Goal: Information Seeking & Learning: Learn about a topic

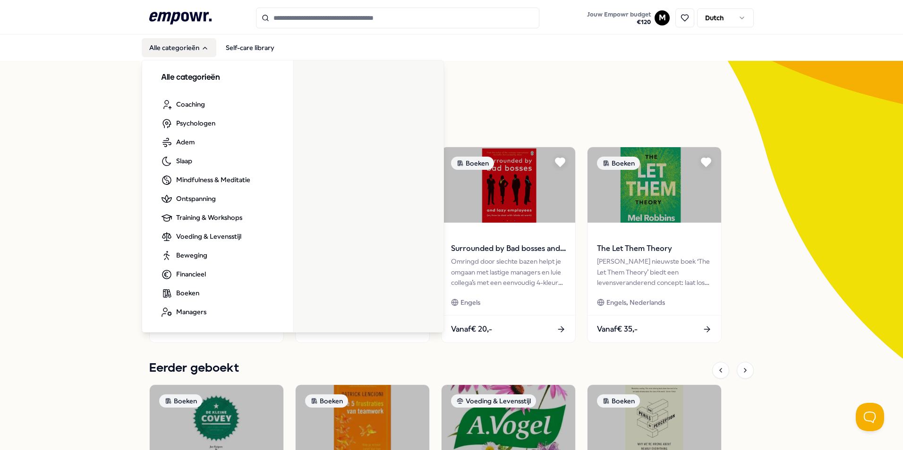
click at [186, 44] on button "Alle categorieën" at bounding box center [179, 47] width 75 height 19
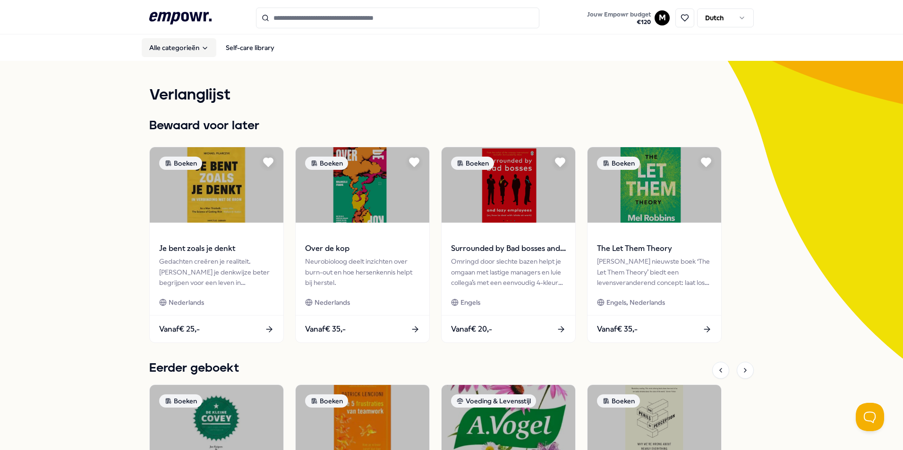
click at [184, 44] on button "Alle categorieën" at bounding box center [179, 47] width 75 height 19
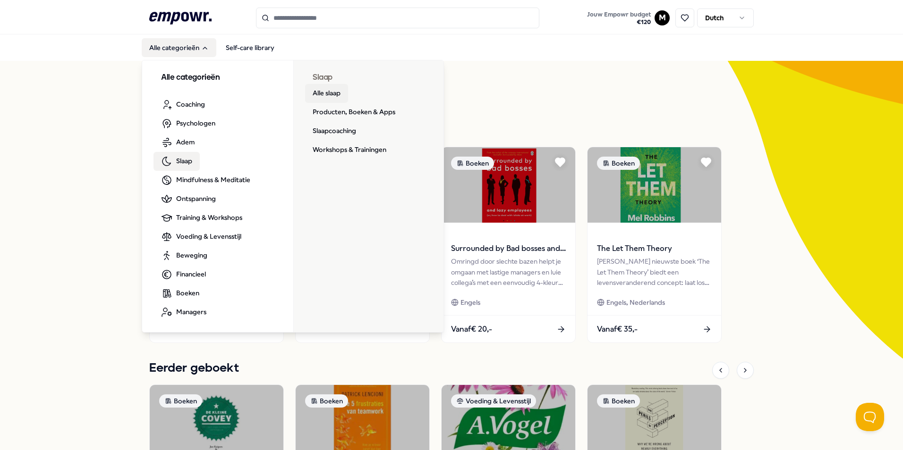
click at [318, 96] on link "Alle slaap" at bounding box center [326, 93] width 43 height 19
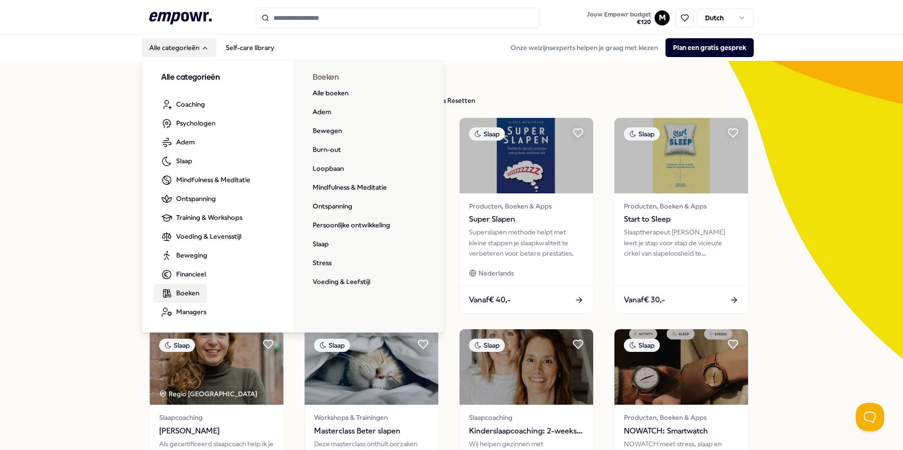
click at [186, 295] on span "Boeken" at bounding box center [187, 293] width 23 height 10
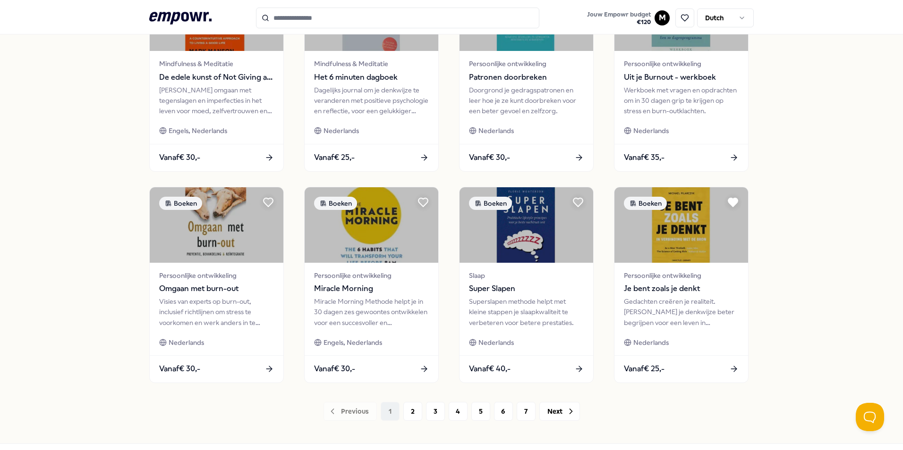
scroll to position [394, 0]
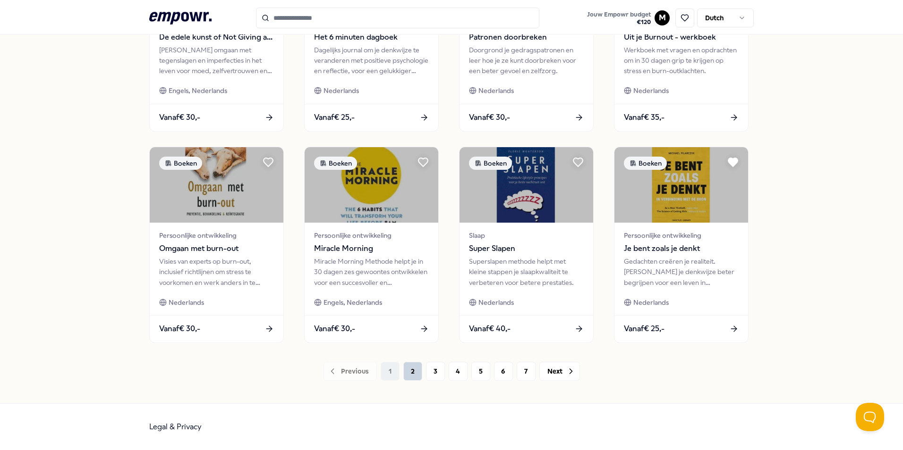
click at [407, 374] on button "2" at bounding box center [412, 371] width 19 height 19
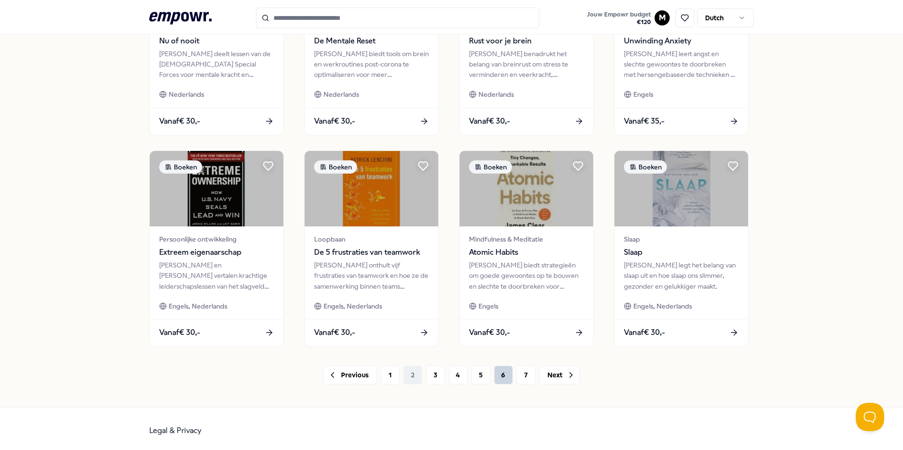
scroll to position [394, 0]
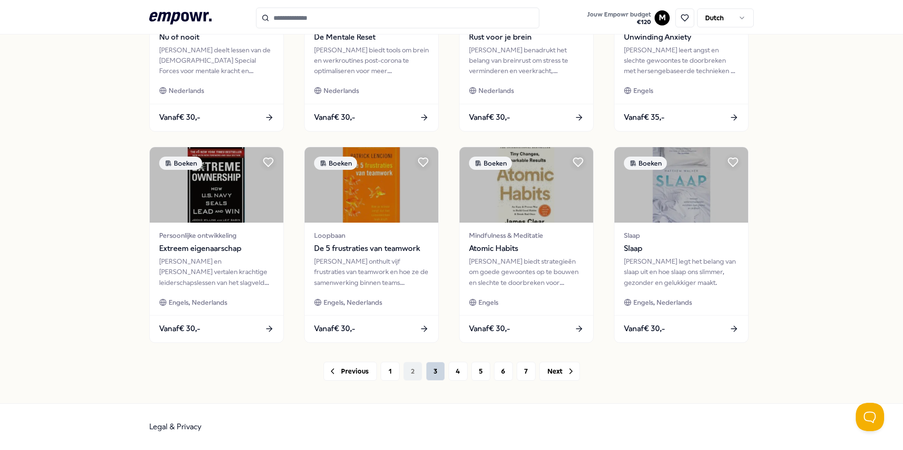
click at [426, 375] on button "3" at bounding box center [435, 371] width 19 height 19
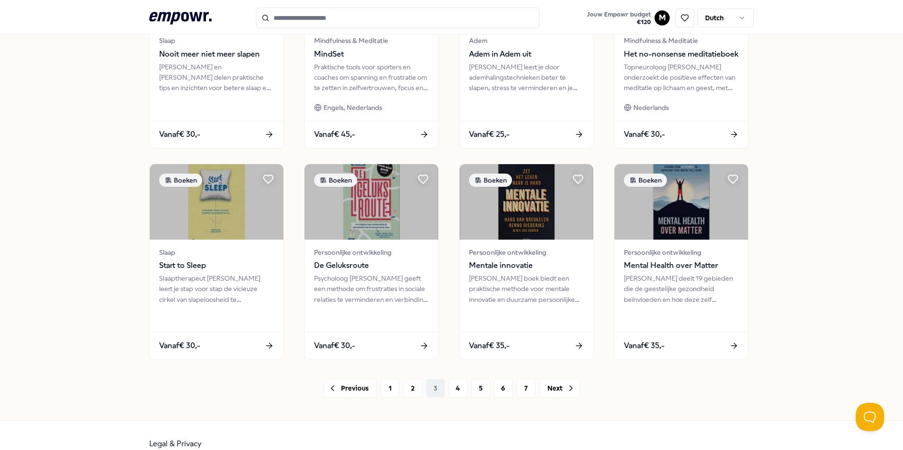
scroll to position [394, 0]
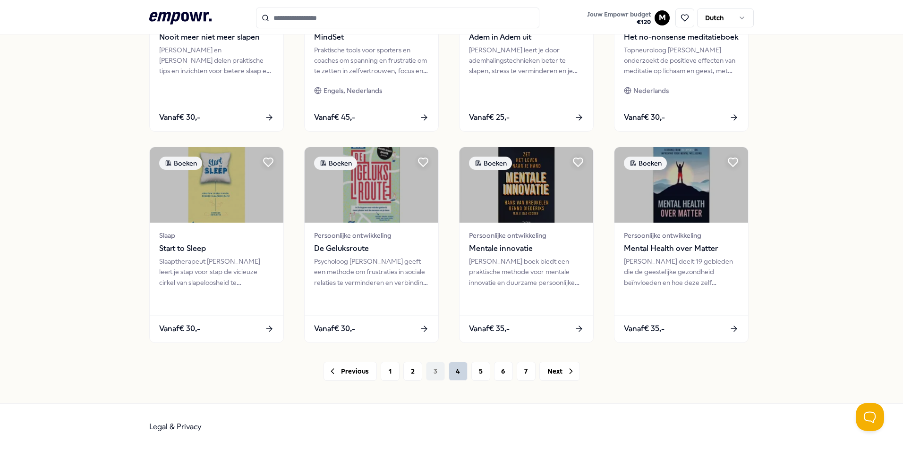
click at [449, 373] on button "4" at bounding box center [458, 371] width 19 height 19
click at [449, 373] on div "Previous 1 2 3 4 5 6 7 Next" at bounding box center [451, 371] width 604 height 19
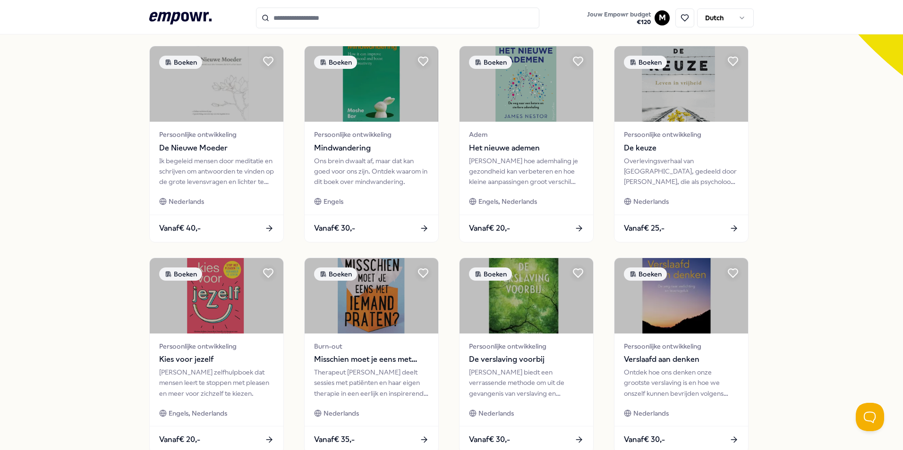
scroll to position [394, 0]
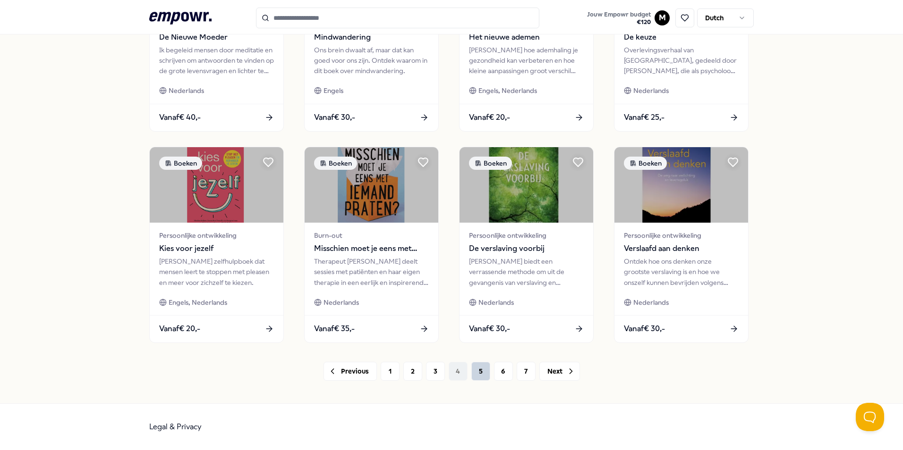
click at [471, 375] on button "5" at bounding box center [480, 371] width 19 height 19
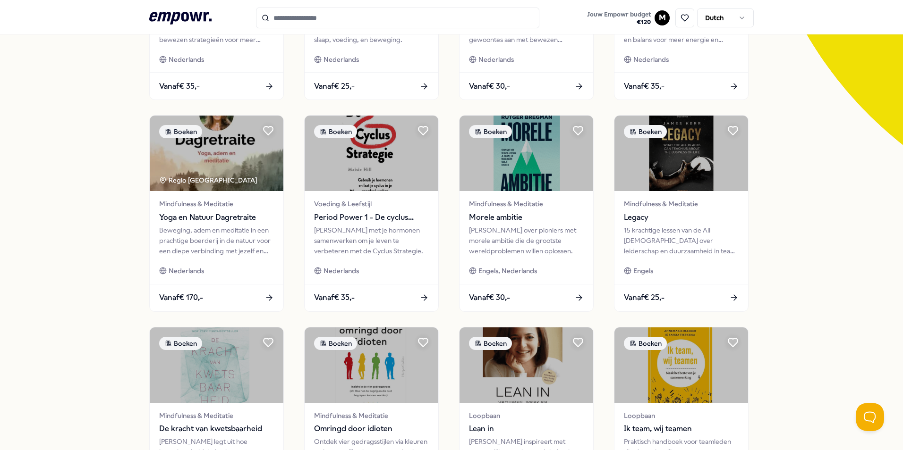
scroll to position [236, 0]
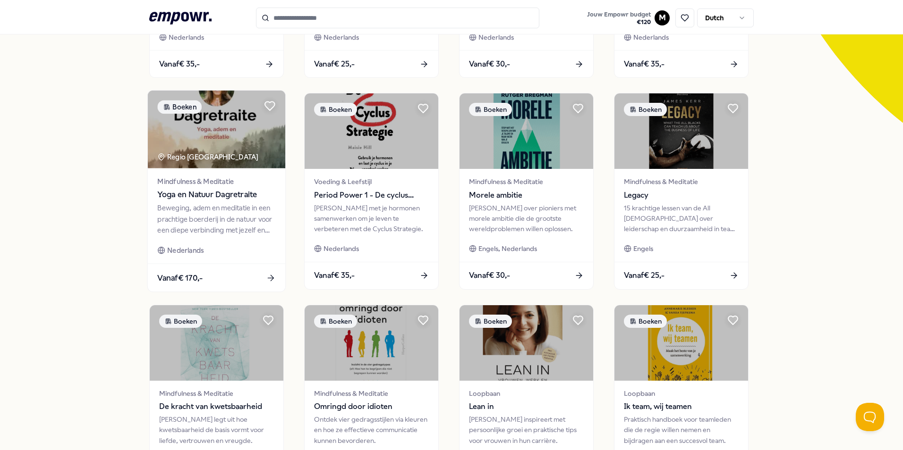
click at [226, 220] on div "Beweging, adem en meditatie in een prachtige boerderij in de natuur voor een di…" at bounding box center [216, 219] width 118 height 33
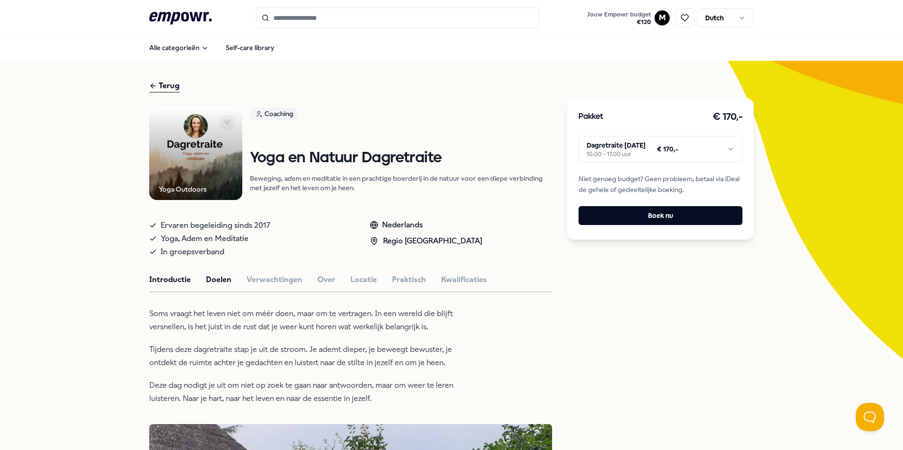
click at [208, 281] on button "Doelen" at bounding box center [218, 280] width 25 height 12
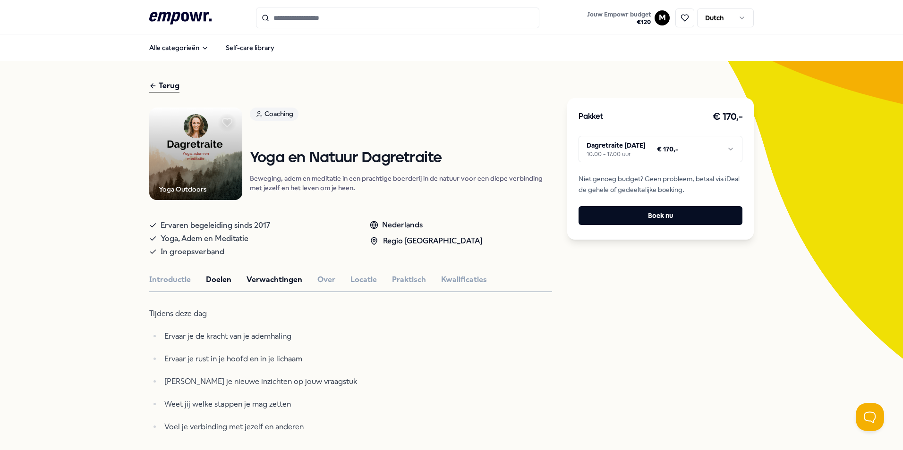
click at [254, 280] on button "Verwachtingen" at bounding box center [274, 280] width 56 height 12
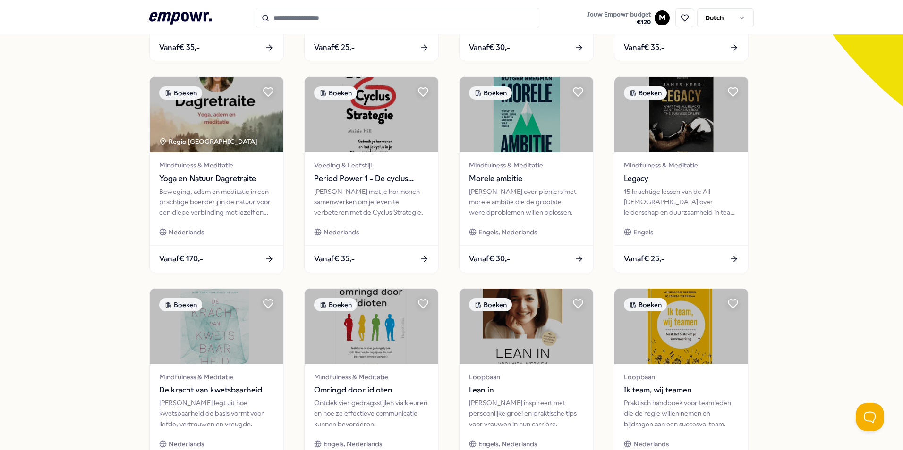
scroll to position [394, 0]
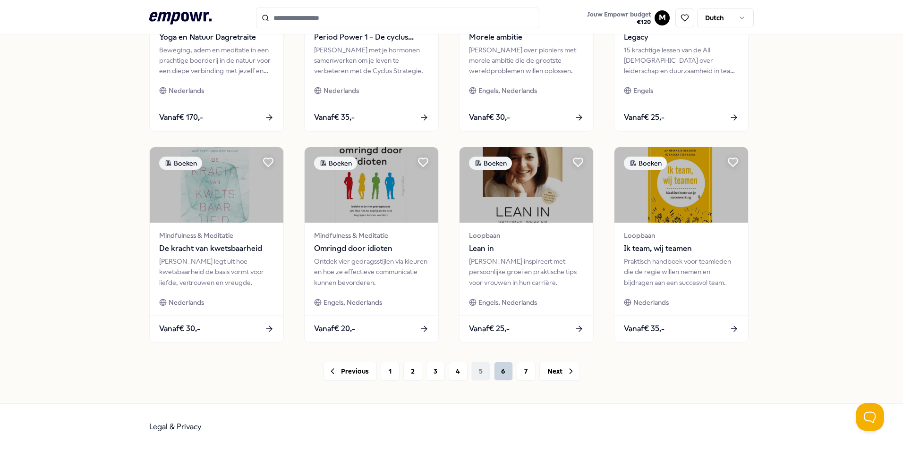
click at [500, 373] on button "6" at bounding box center [503, 371] width 19 height 19
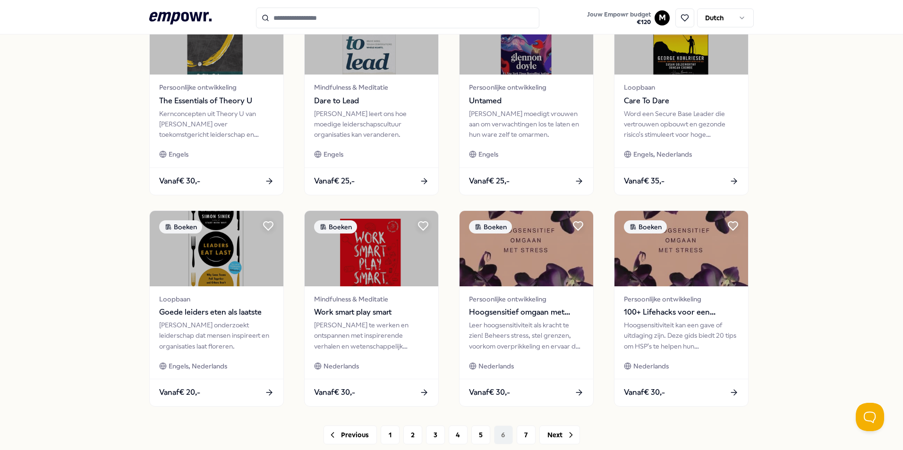
scroll to position [394, 0]
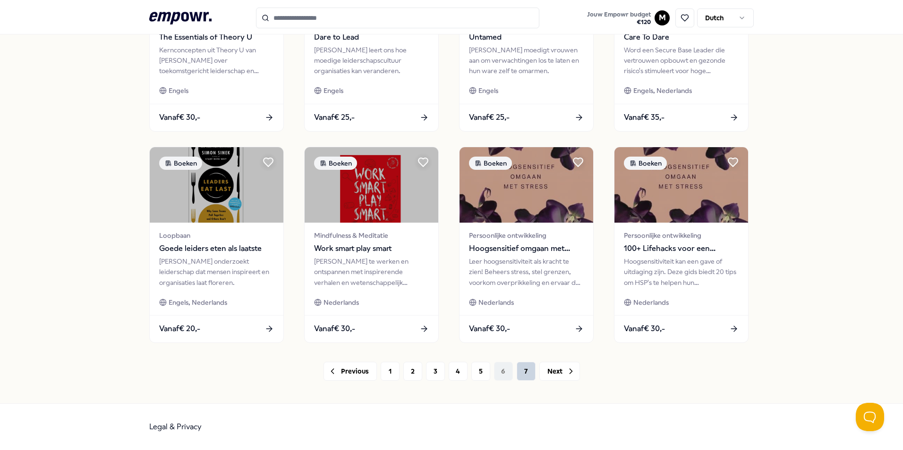
click at [517, 372] on button "7" at bounding box center [526, 371] width 19 height 19
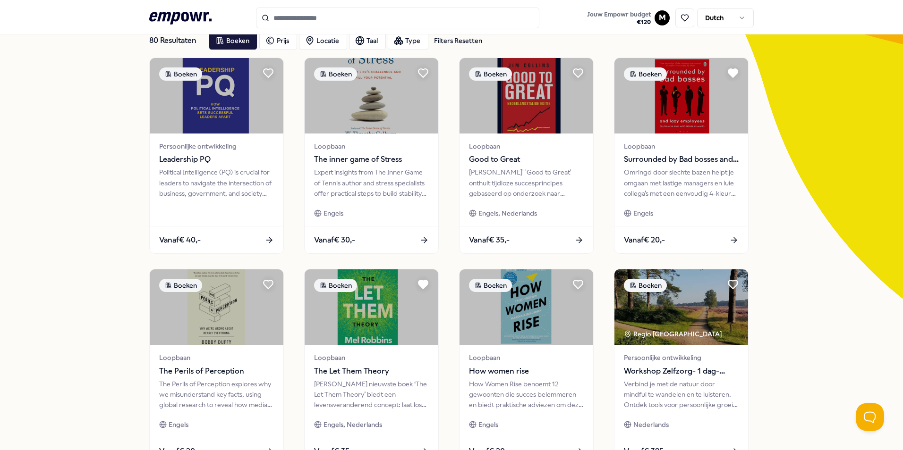
scroll to position [182, 0]
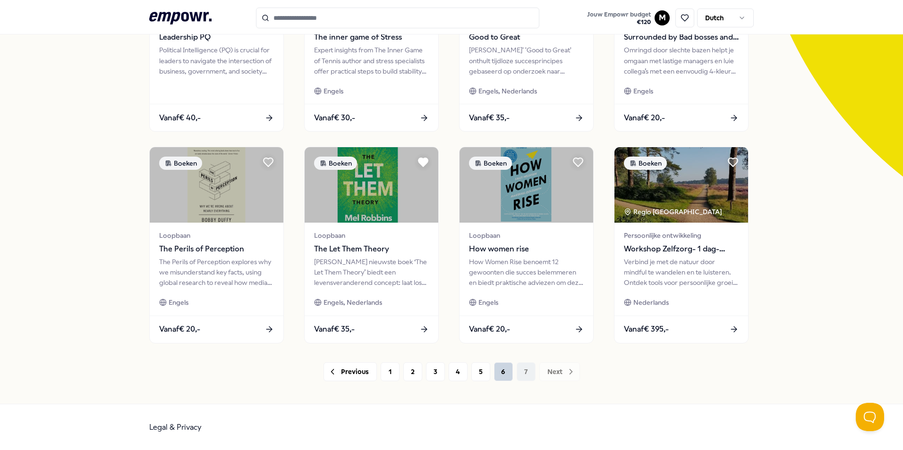
click at [501, 376] on button "6" at bounding box center [503, 372] width 19 height 19
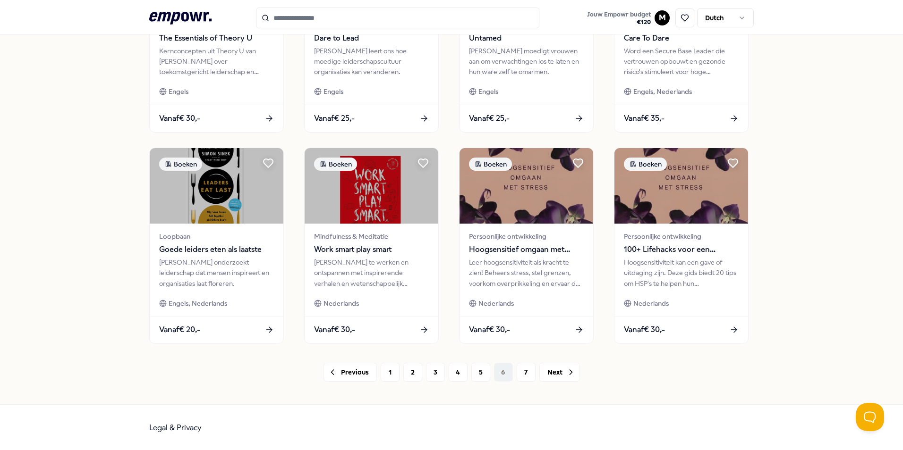
scroll to position [394, 0]
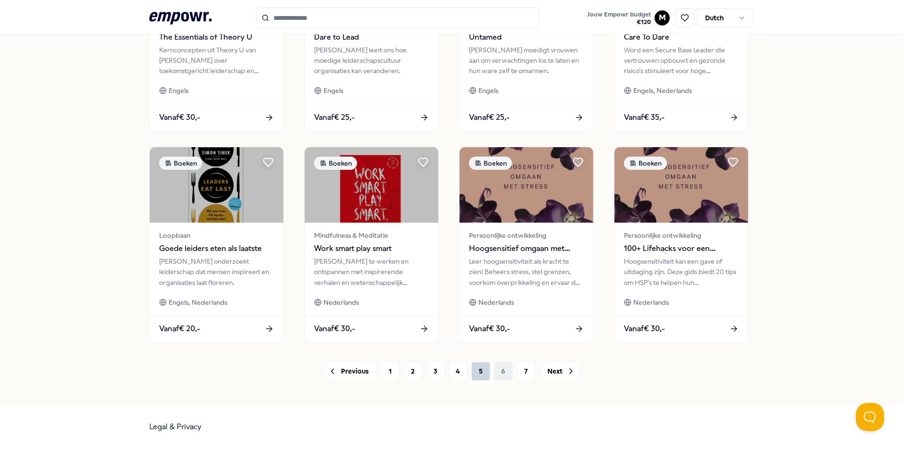
click at [471, 372] on button "5" at bounding box center [480, 371] width 19 height 19
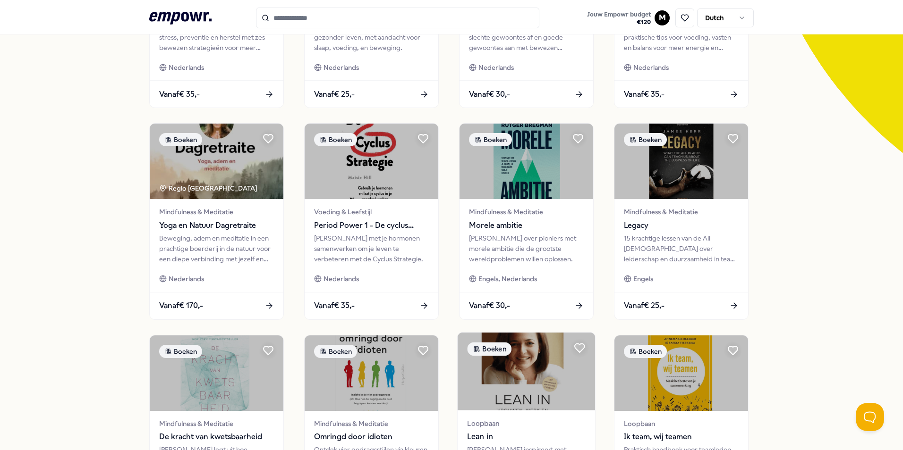
scroll to position [205, 0]
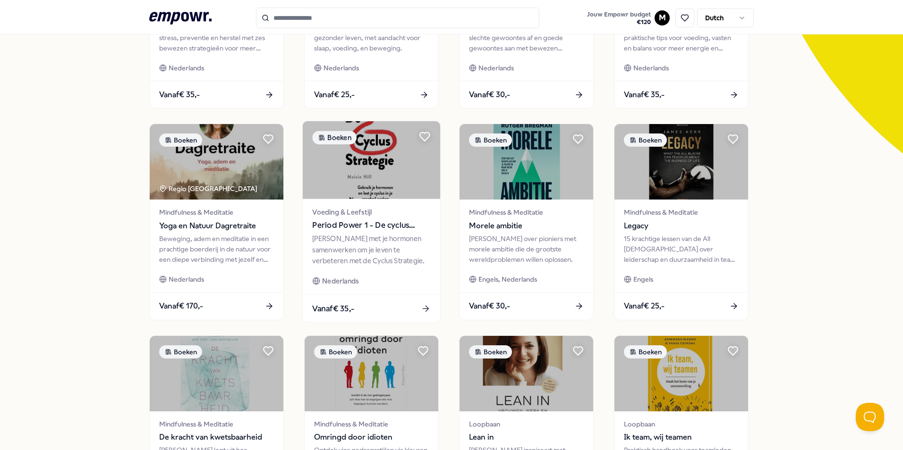
click at [401, 240] on div "[PERSON_NAME] met je hormonen samenwerken om je leven te verbeteren met de Cycl…" at bounding box center [371, 250] width 118 height 33
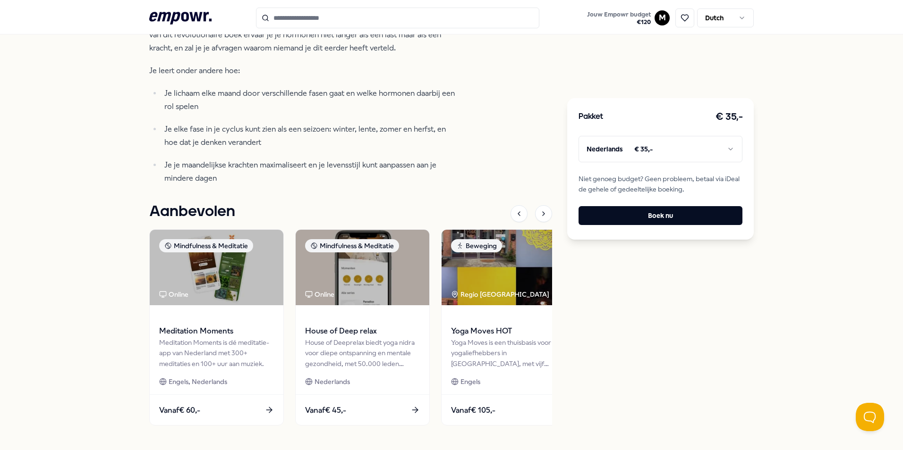
scroll to position [374, 0]
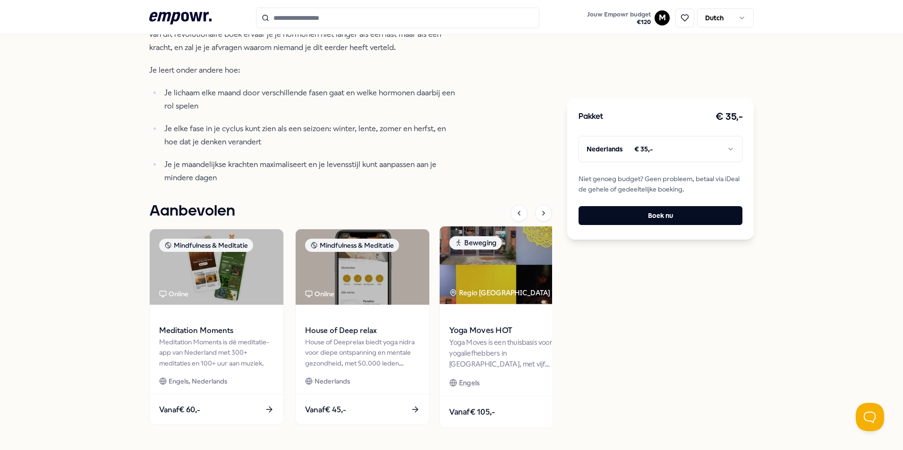
click at [495, 300] on img at bounding box center [508, 266] width 137 height 78
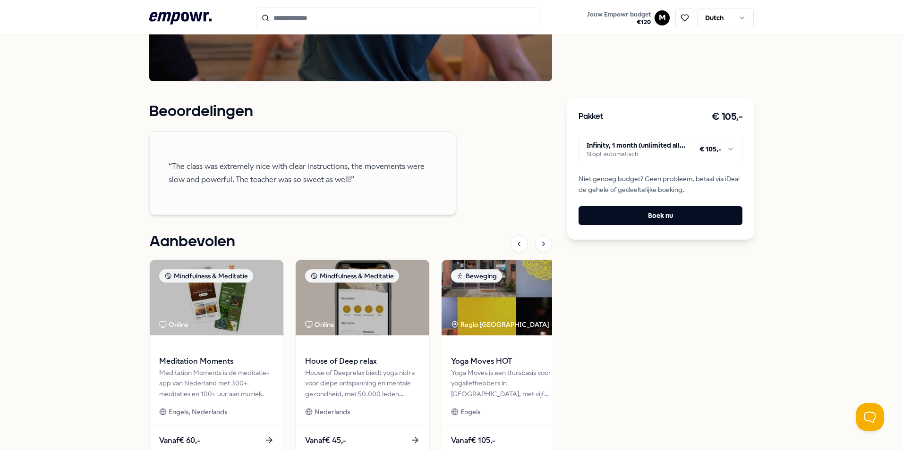
scroll to position [675, 0]
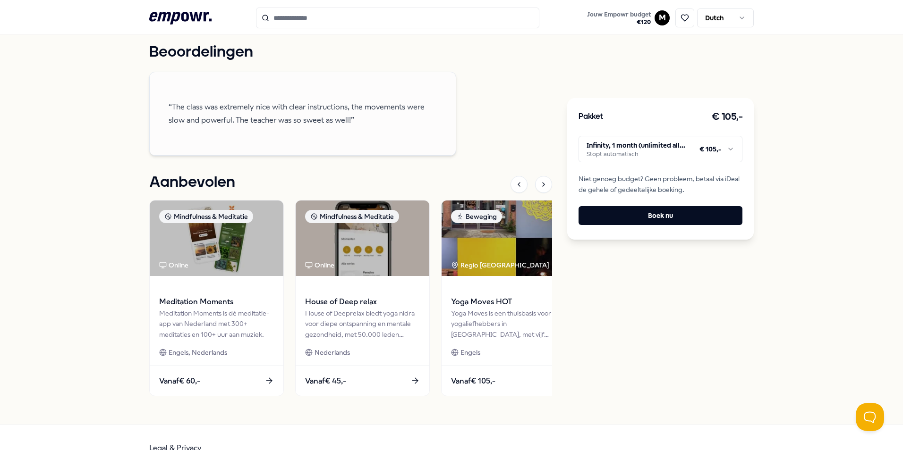
click at [182, 19] on icon ".empowr-logo_svg__cls-1{fill:#03032f}" at bounding box center [180, 17] width 62 height 17
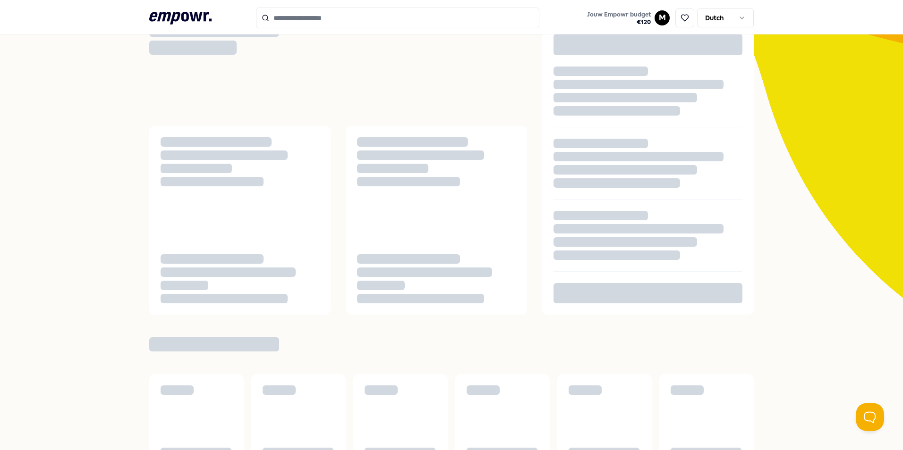
scroll to position [3, 0]
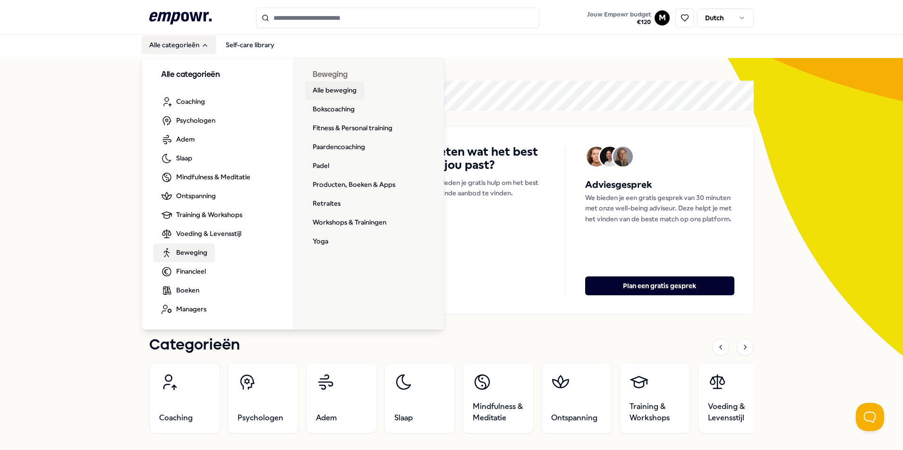
click at [317, 90] on link "Alle beweging" at bounding box center [334, 90] width 59 height 19
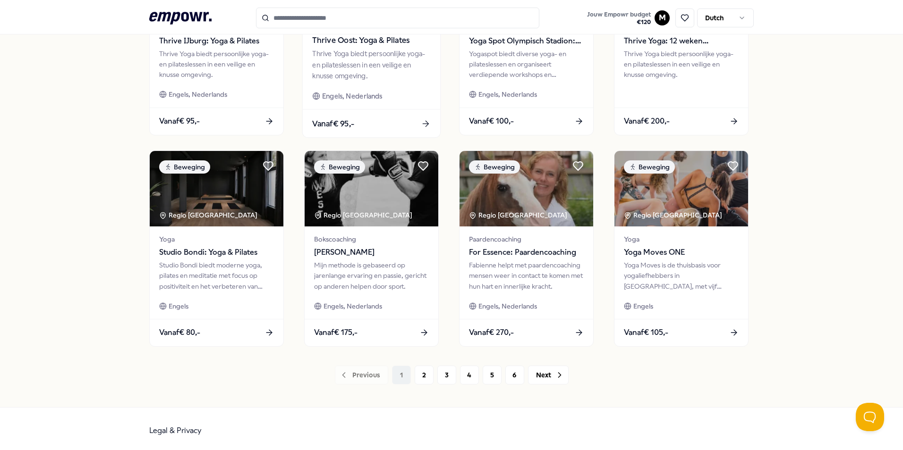
scroll to position [394, 0]
